Goal: Find specific page/section: Find specific page/section

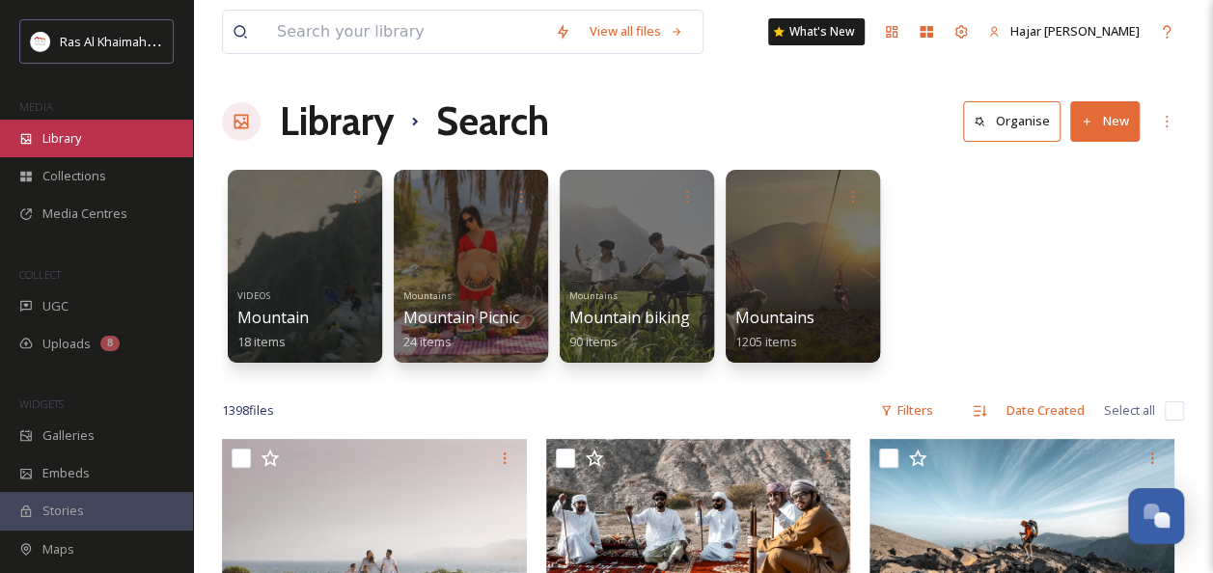
click at [61, 140] on span "Library" at bounding box center [61, 138] width 39 height 18
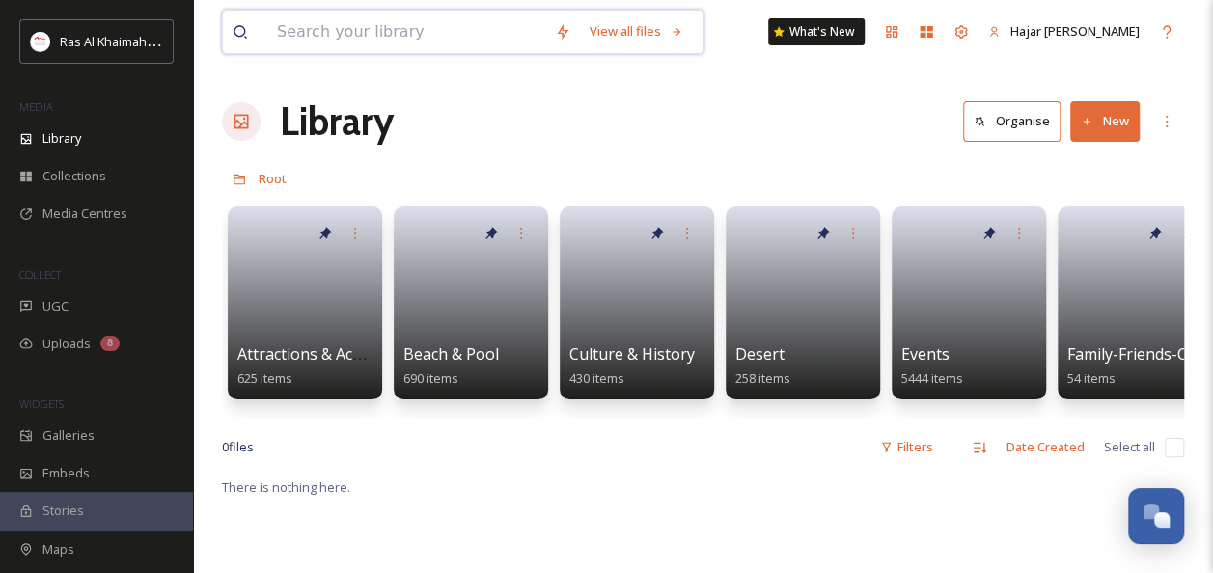
click at [419, 29] on input at bounding box center [406, 32] width 278 height 42
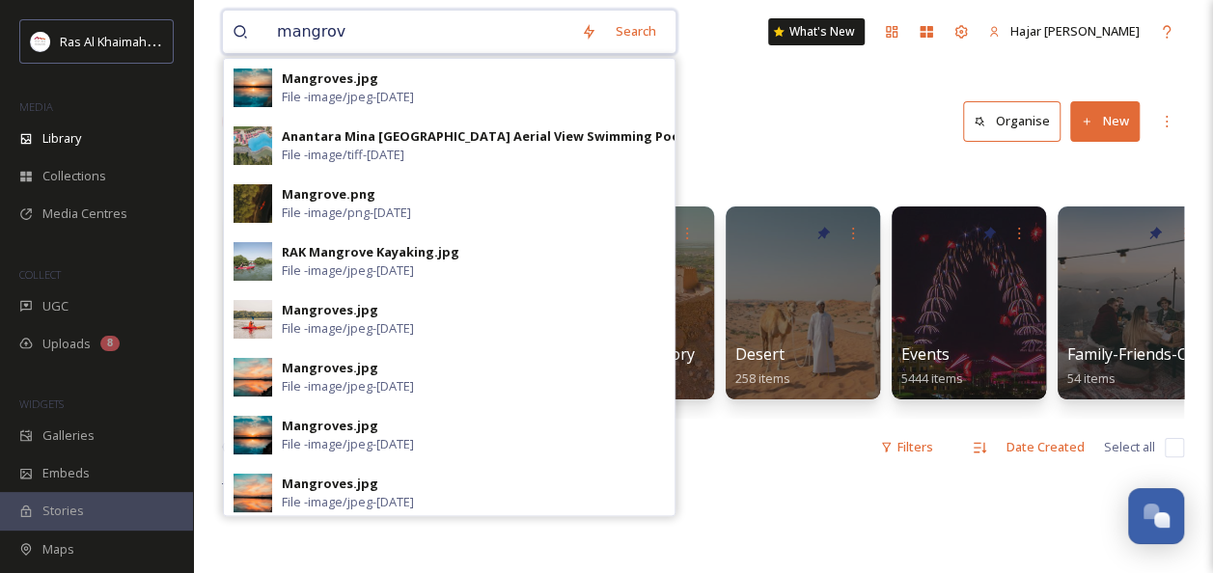
type input "mangrove"
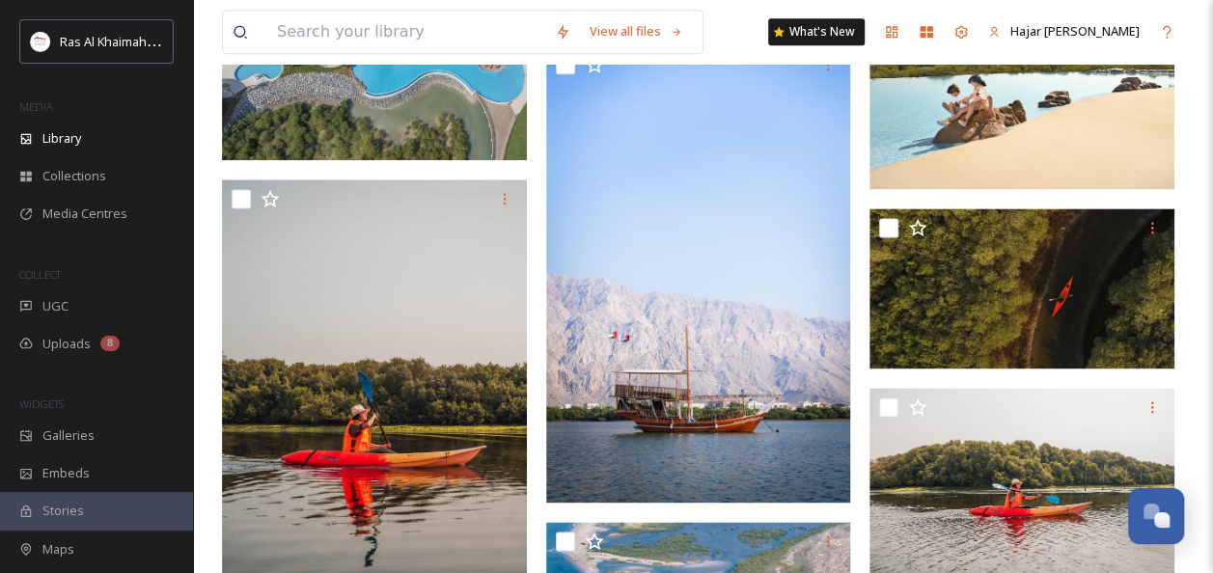
scroll to position [1093, 0]
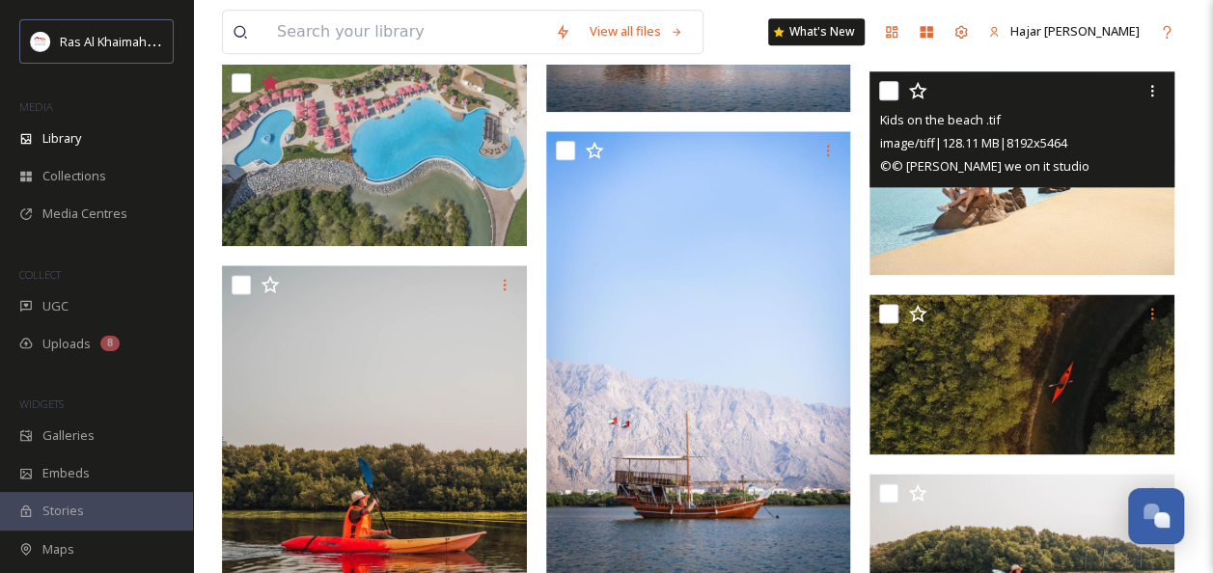
click at [1081, 162] on div "© © [PERSON_NAME] we on it studio" at bounding box center [1024, 165] width 291 height 23
click at [1092, 224] on img at bounding box center [1022, 173] width 305 height 204
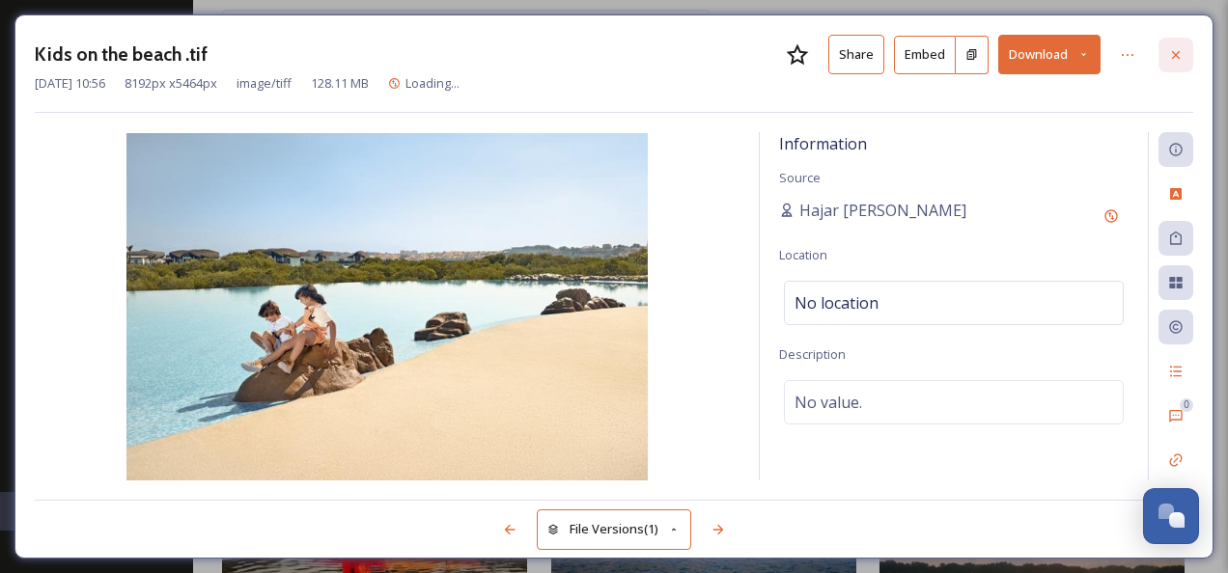
click at [1176, 54] on icon at bounding box center [1176, 54] width 8 height 8
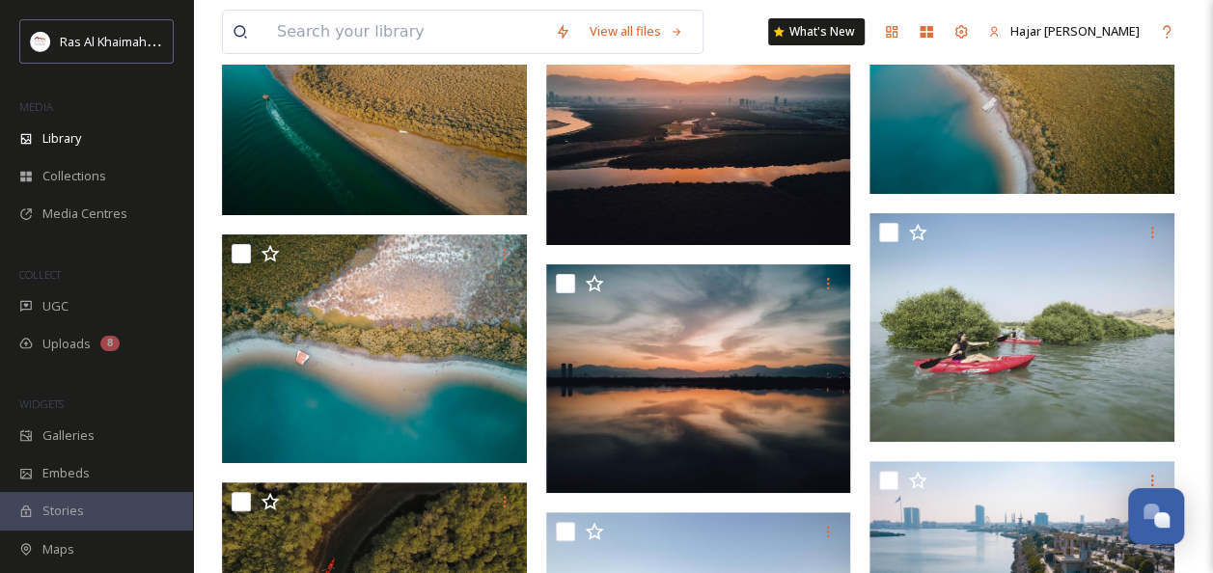
scroll to position [3756, 0]
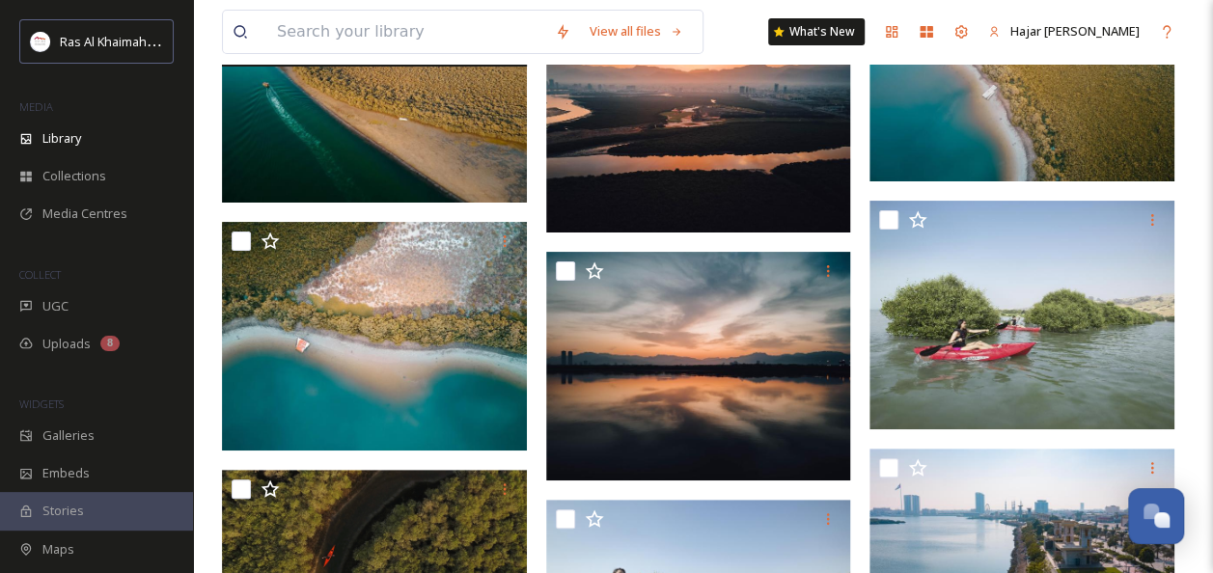
click at [373, 158] on img at bounding box center [374, 88] width 305 height 229
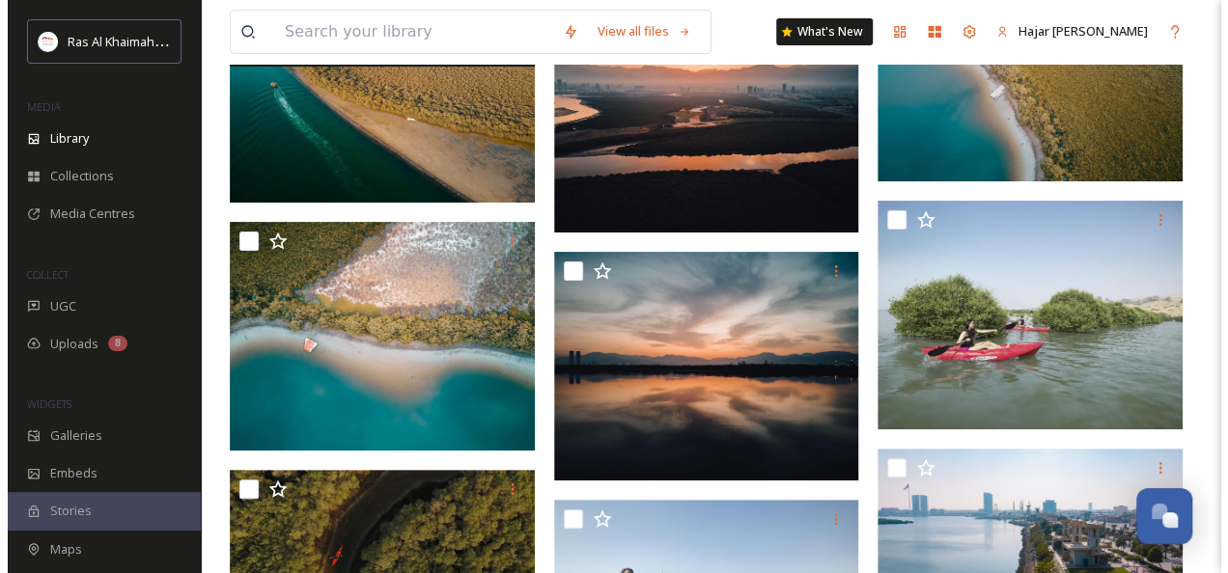
scroll to position [3509, 0]
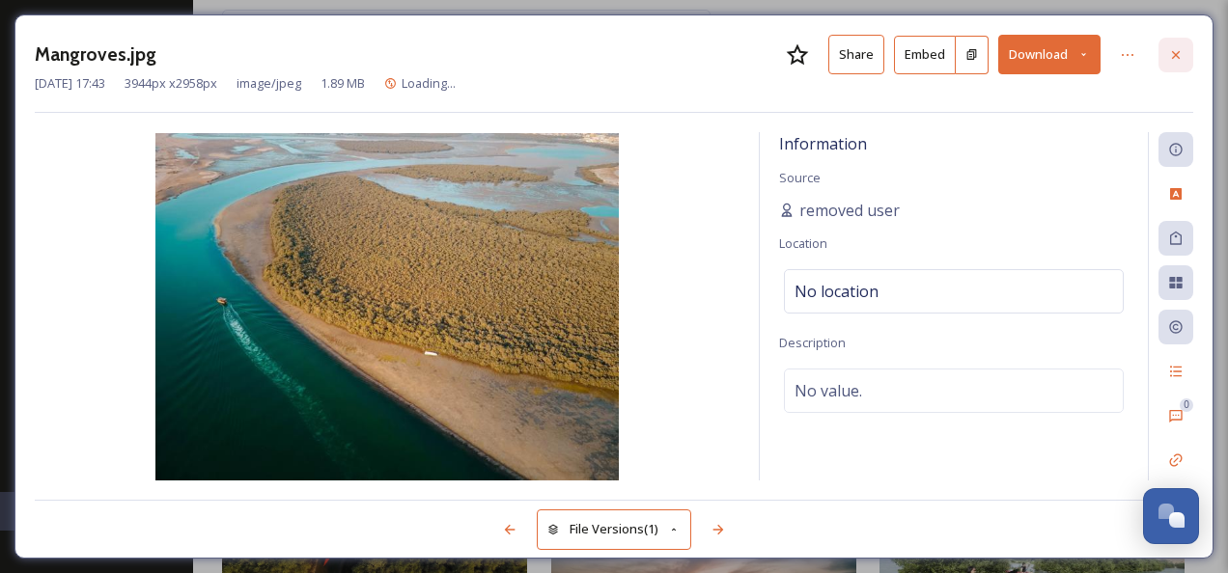
click at [1177, 56] on icon at bounding box center [1176, 54] width 8 height 8
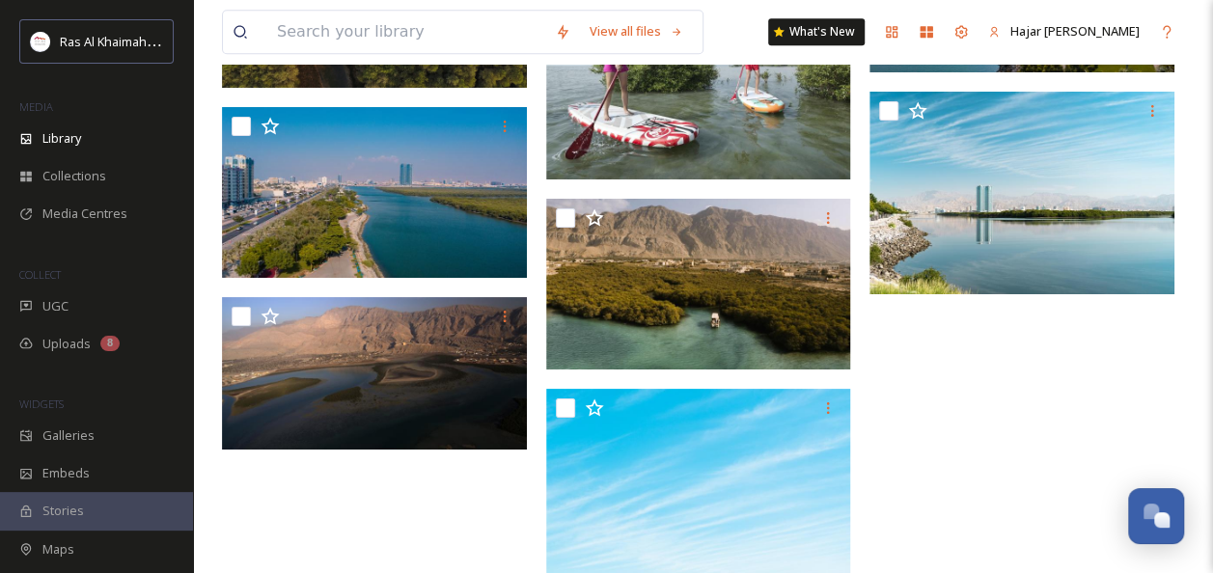
scroll to position [4310, 0]
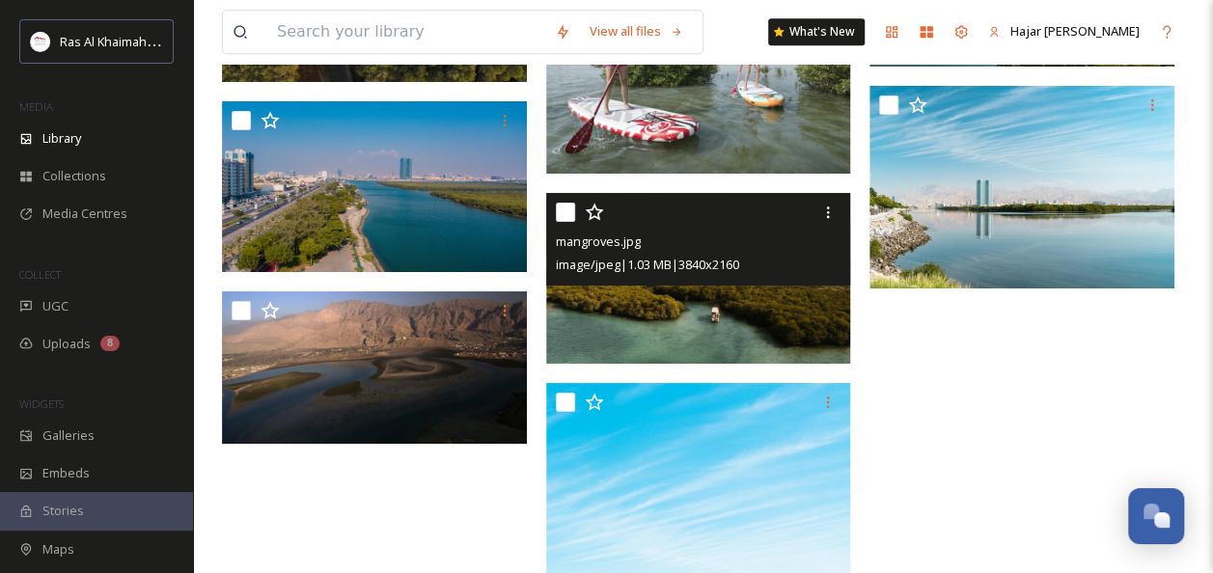
click at [667, 284] on img at bounding box center [698, 278] width 305 height 172
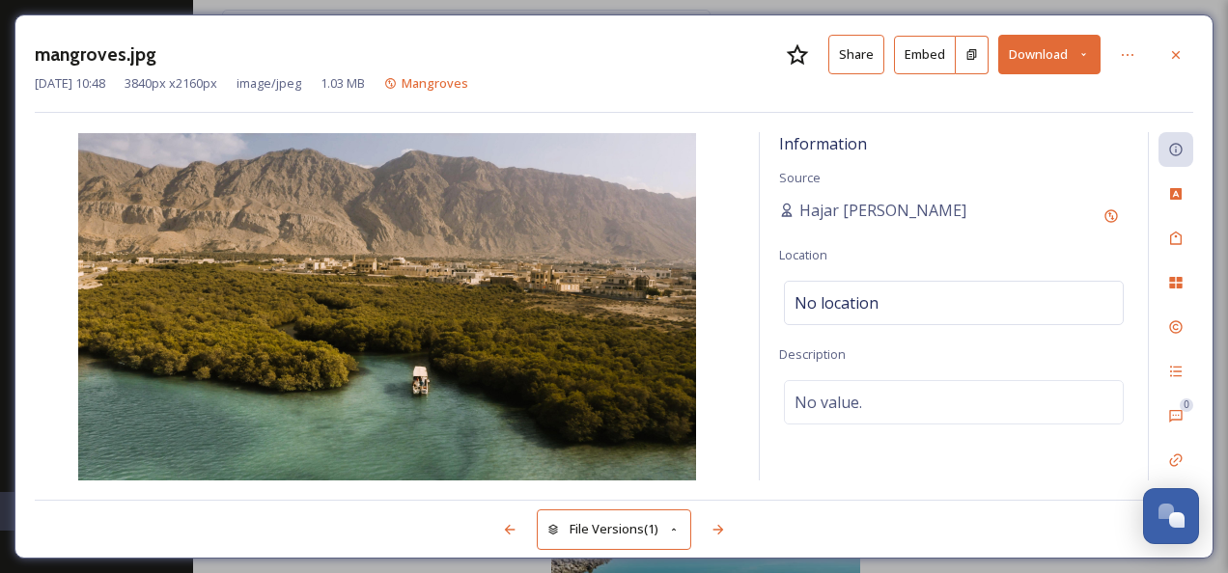
click at [134, 317] on img at bounding box center [387, 306] width 705 height 347
click at [862, 57] on button "Share" at bounding box center [856, 55] width 56 height 40
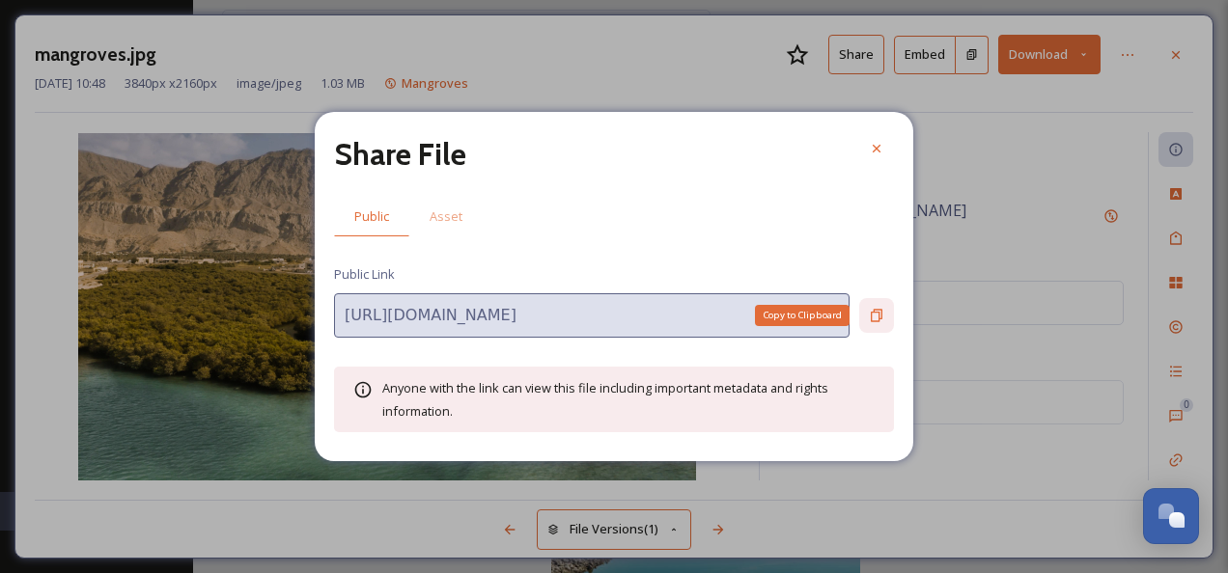
click at [872, 322] on icon at bounding box center [876, 315] width 15 height 15
click at [879, 152] on icon at bounding box center [876, 149] width 8 height 8
